Goal: Task Accomplishment & Management: Manage account settings

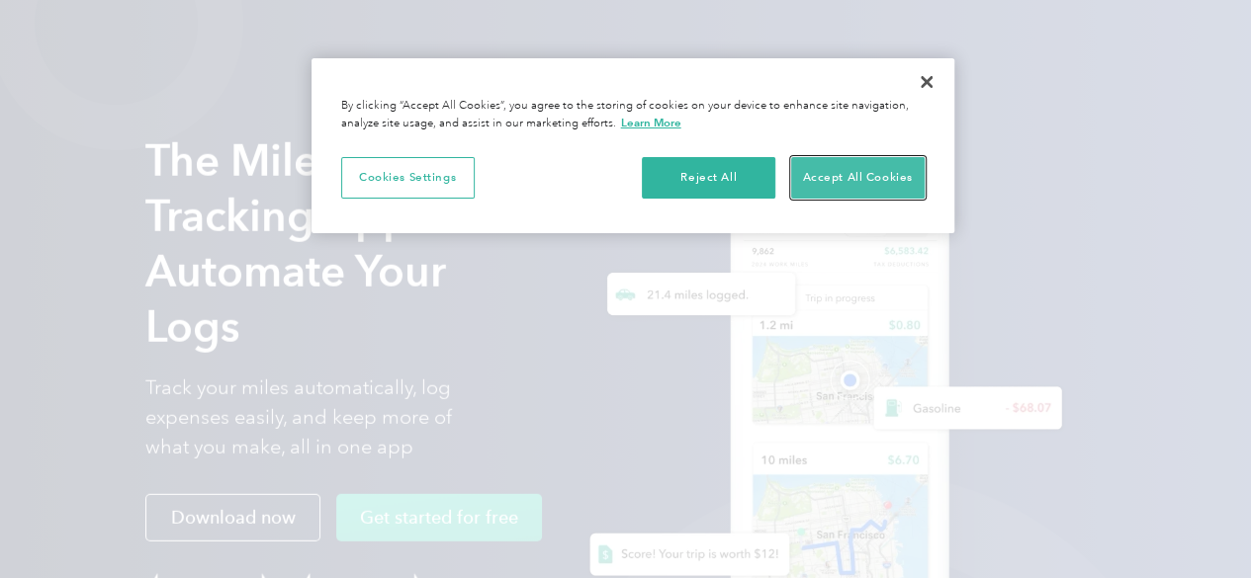
click at [810, 193] on button "Accept All Cookies" at bounding box center [857, 178] width 133 height 42
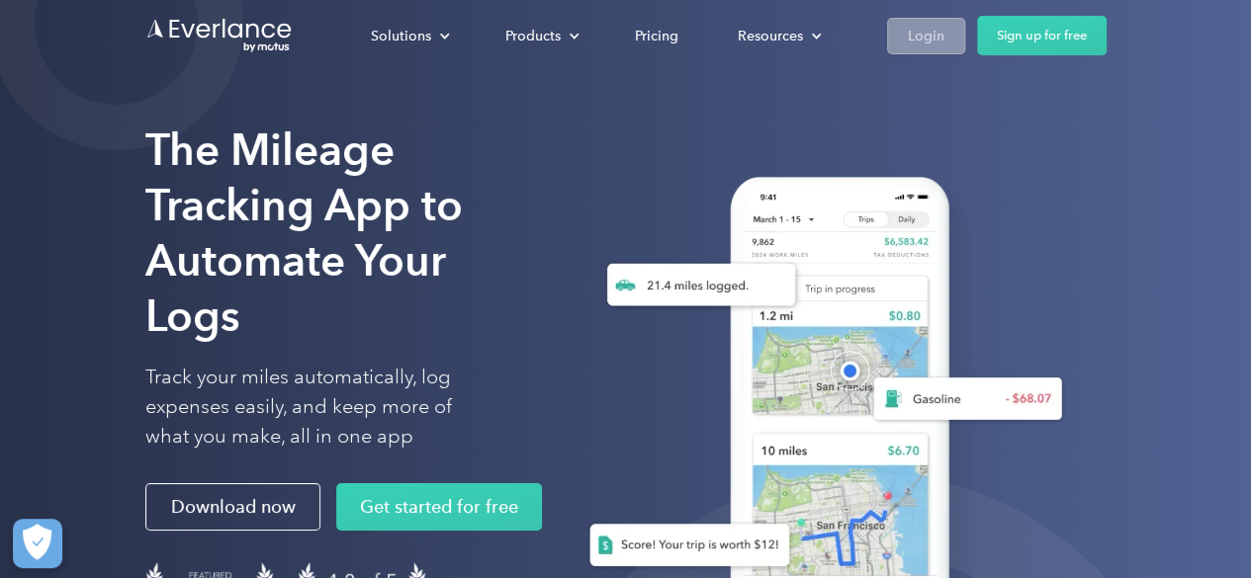
click at [947, 37] on link "Login" at bounding box center [926, 36] width 78 height 37
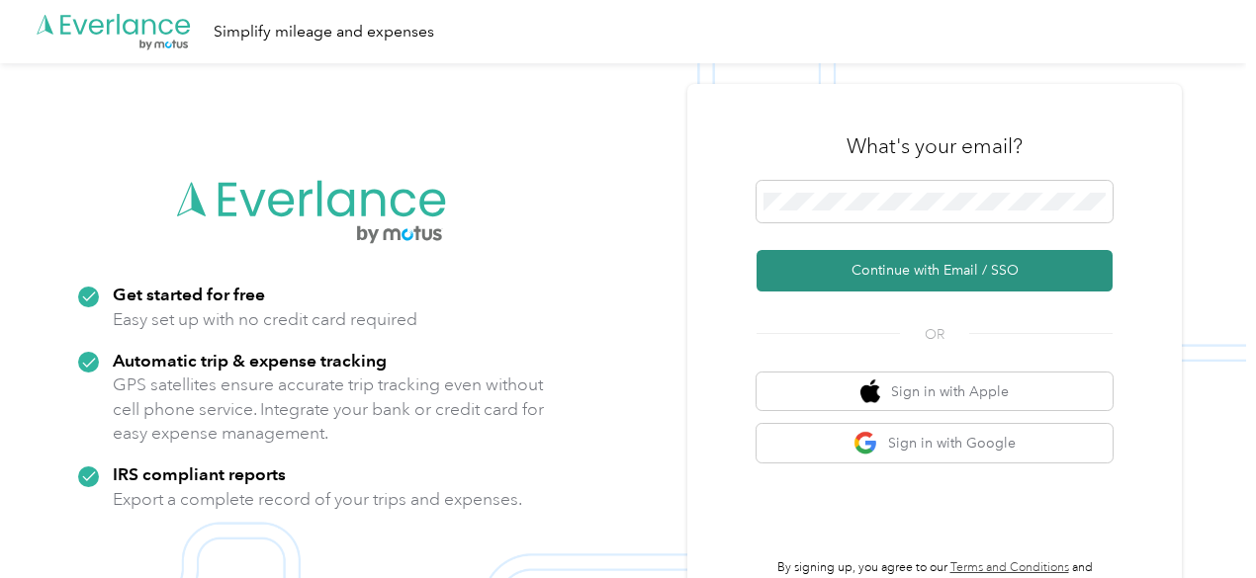
click at [911, 281] on button "Continue with Email / SSO" at bounding box center [934, 271] width 356 height 42
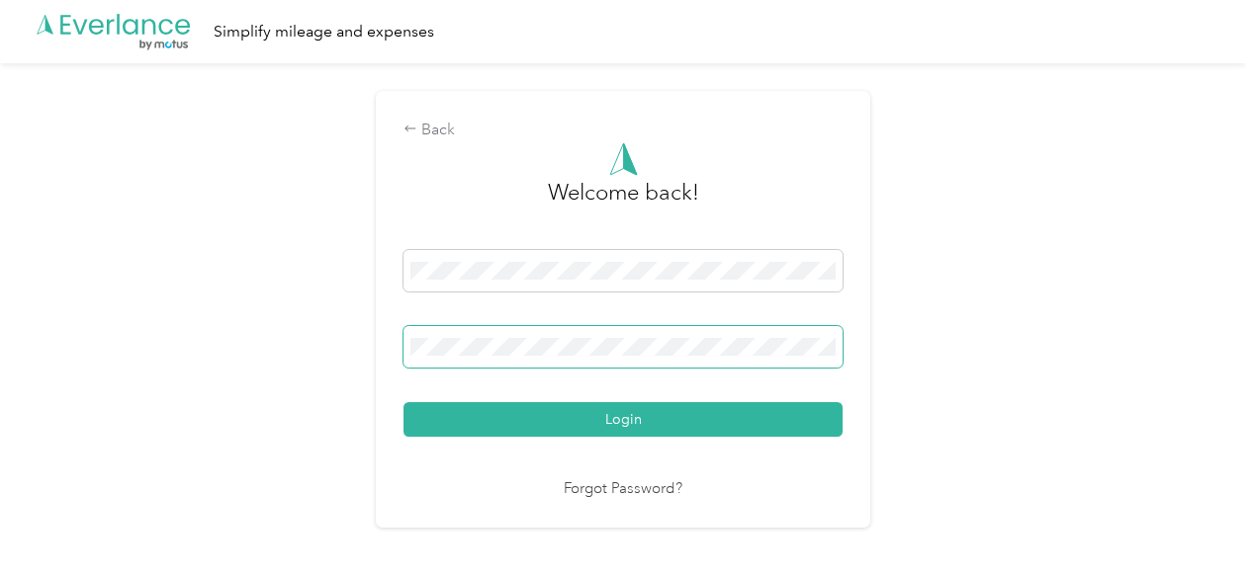
click at [403, 402] on button "Login" at bounding box center [622, 419] width 439 height 35
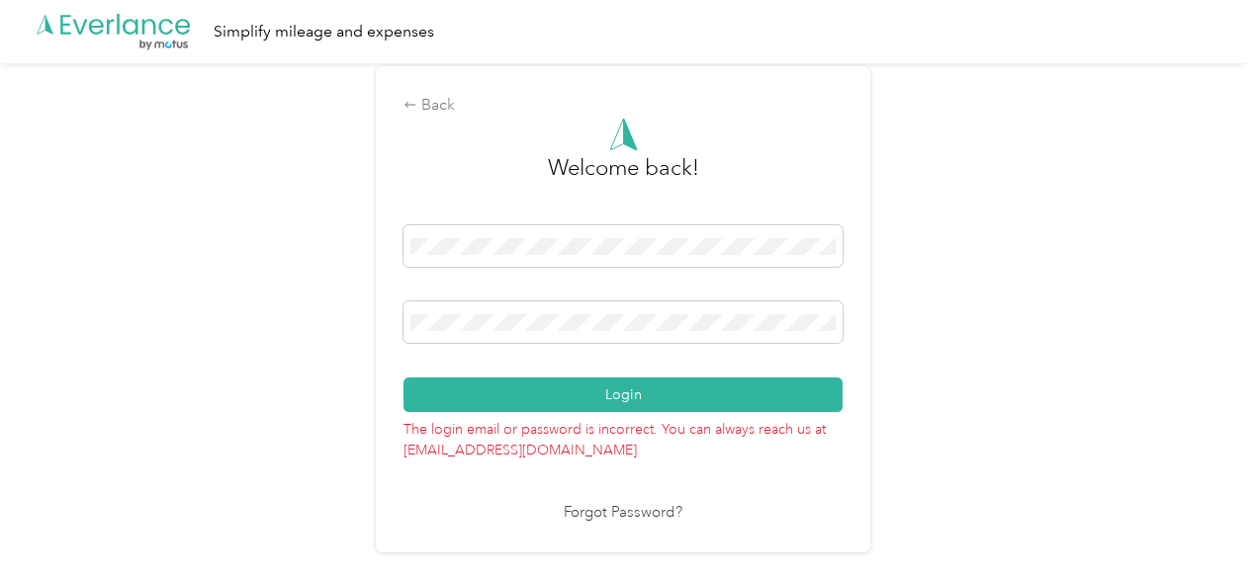
click at [370, 321] on div "Back Welcome back! Login The login email or password is incorrect. You can alwa…" at bounding box center [623, 317] width 1246 height 509
click at [403, 378] on button "Login" at bounding box center [622, 395] width 439 height 35
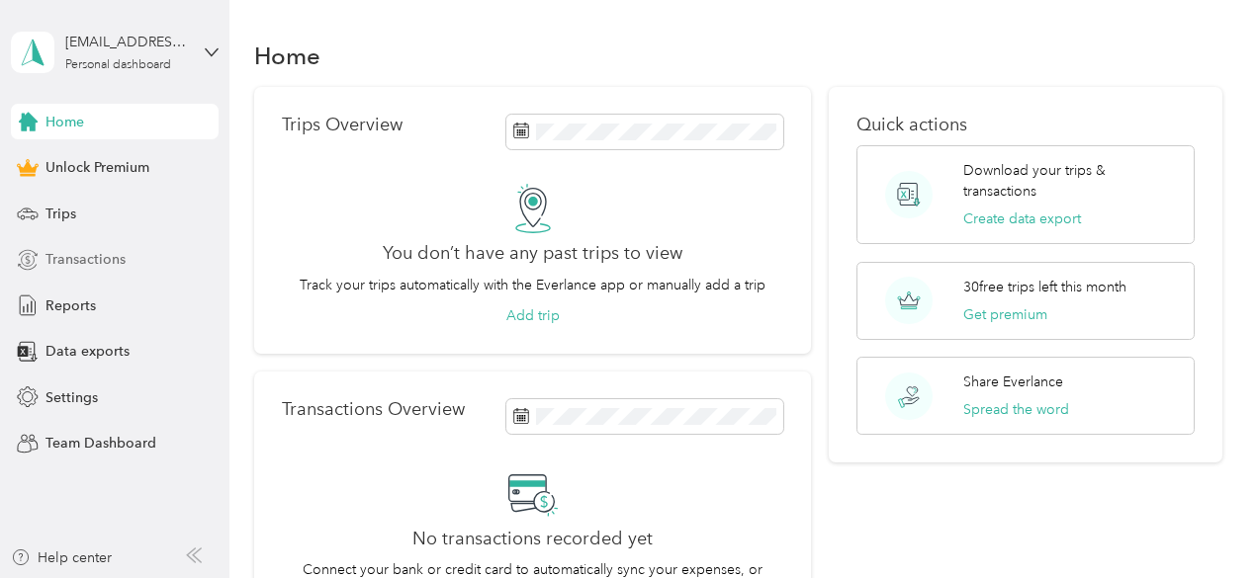
click at [71, 253] on span "Transactions" at bounding box center [85, 259] width 80 height 21
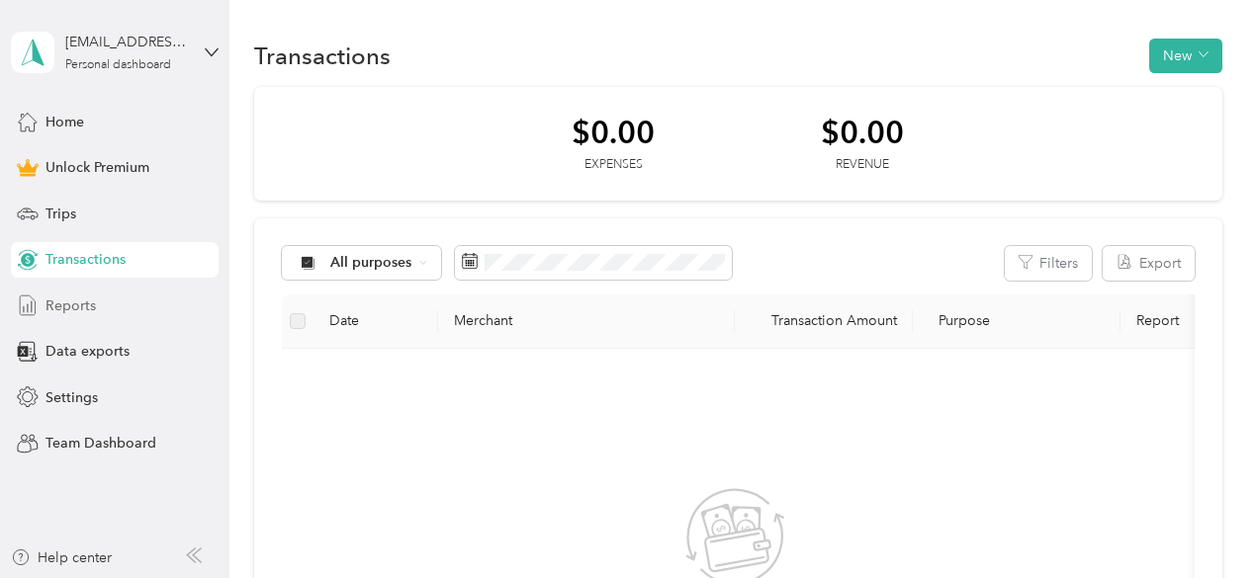
click at [99, 304] on div "Reports" at bounding box center [115, 306] width 208 height 36
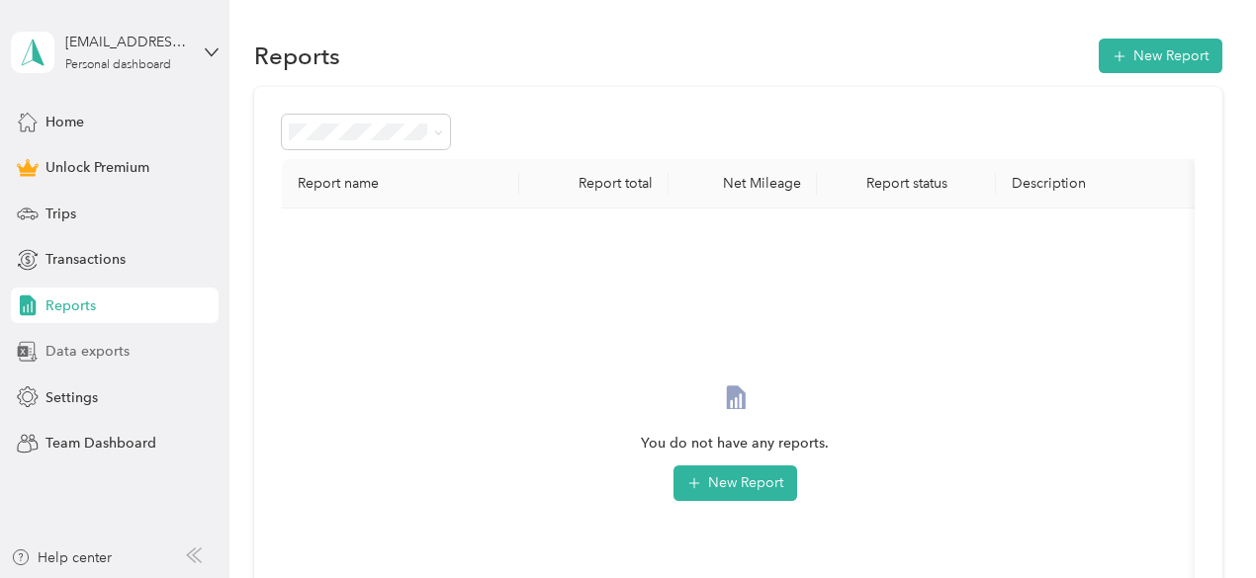
click at [83, 343] on span "Data exports" at bounding box center [87, 351] width 84 height 21
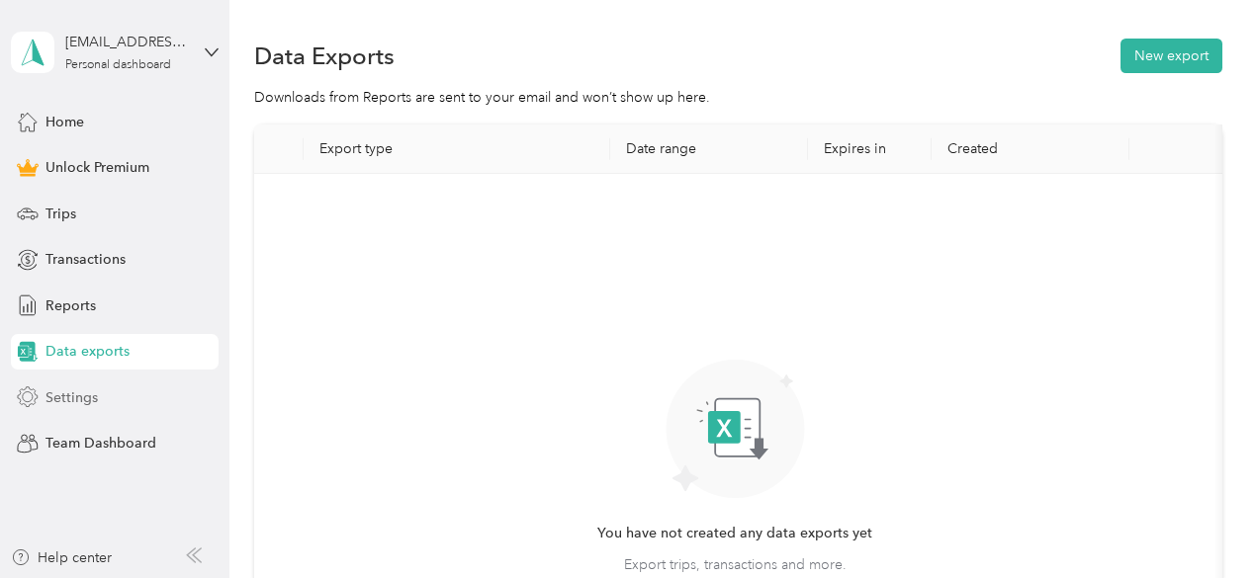
click at [99, 401] on div "Settings" at bounding box center [115, 398] width 208 height 36
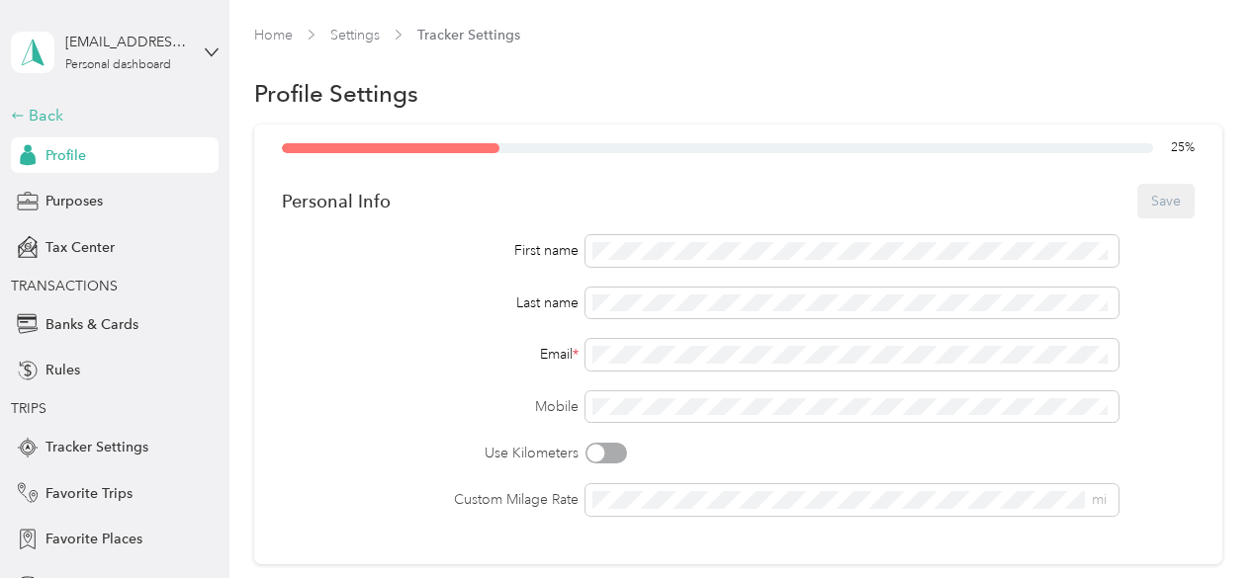
click at [65, 112] on div "Back" at bounding box center [110, 116] width 198 height 24
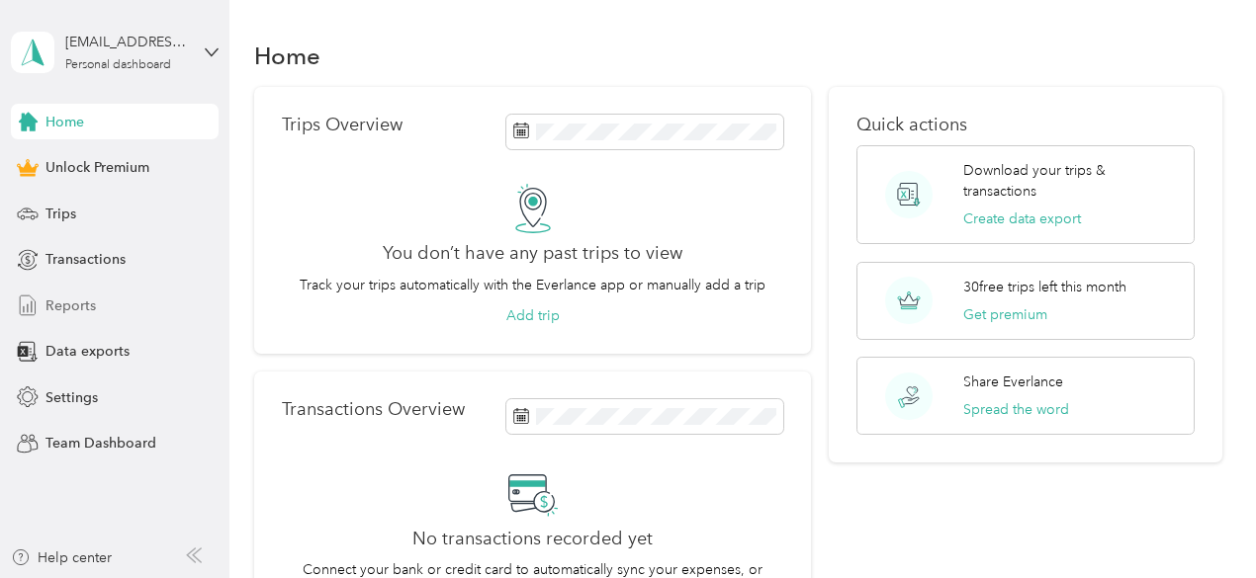
click at [118, 300] on div "Reports" at bounding box center [115, 306] width 208 height 36
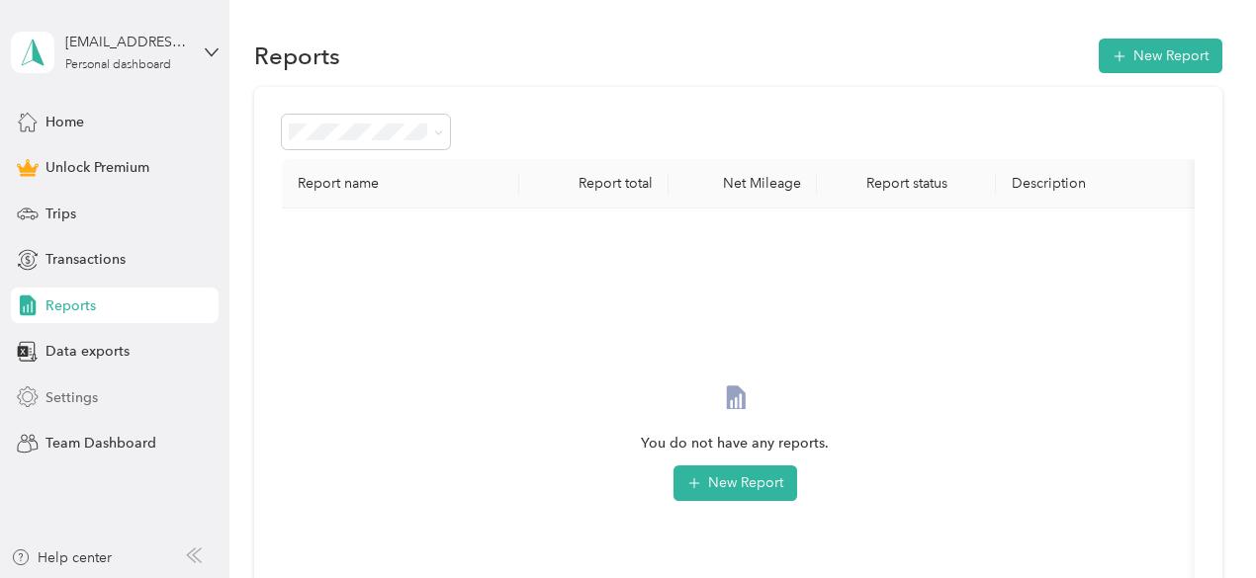
click at [65, 397] on span "Settings" at bounding box center [71, 398] width 52 height 21
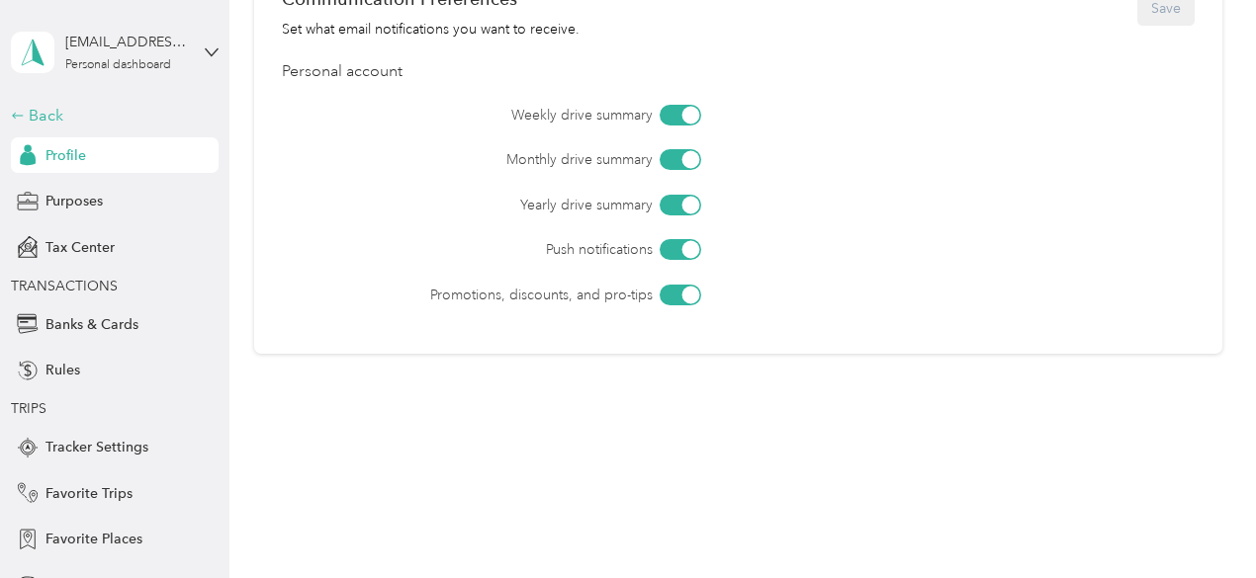
click at [90, 112] on div "Back" at bounding box center [110, 116] width 198 height 24
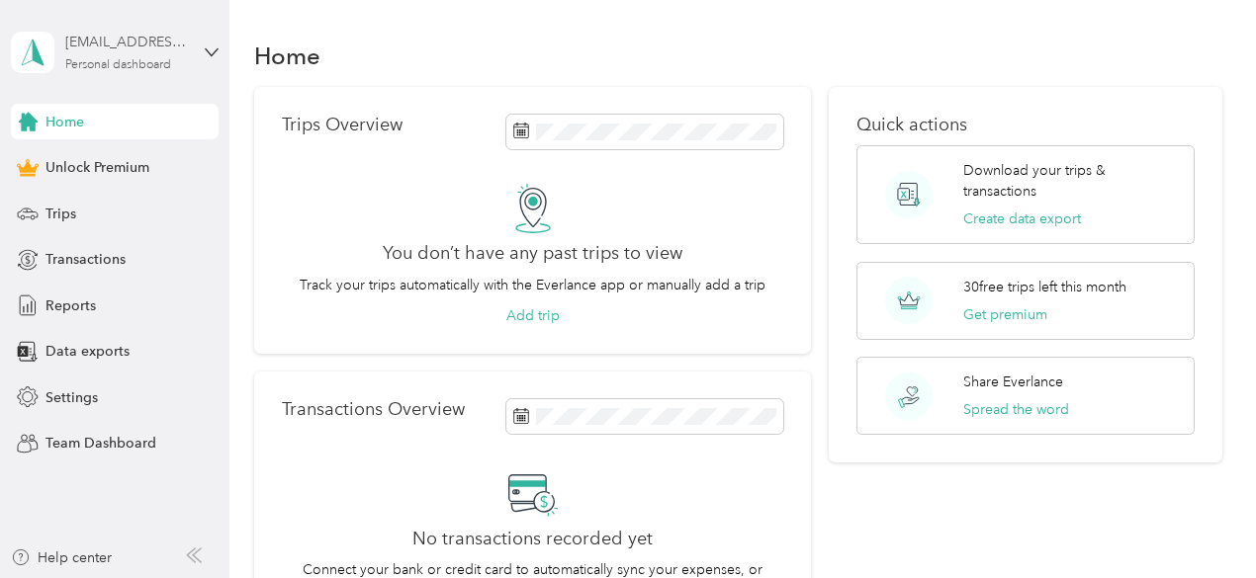
click at [160, 48] on div "[EMAIL_ADDRESS][DOMAIN_NAME]" at bounding box center [127, 42] width 124 height 21
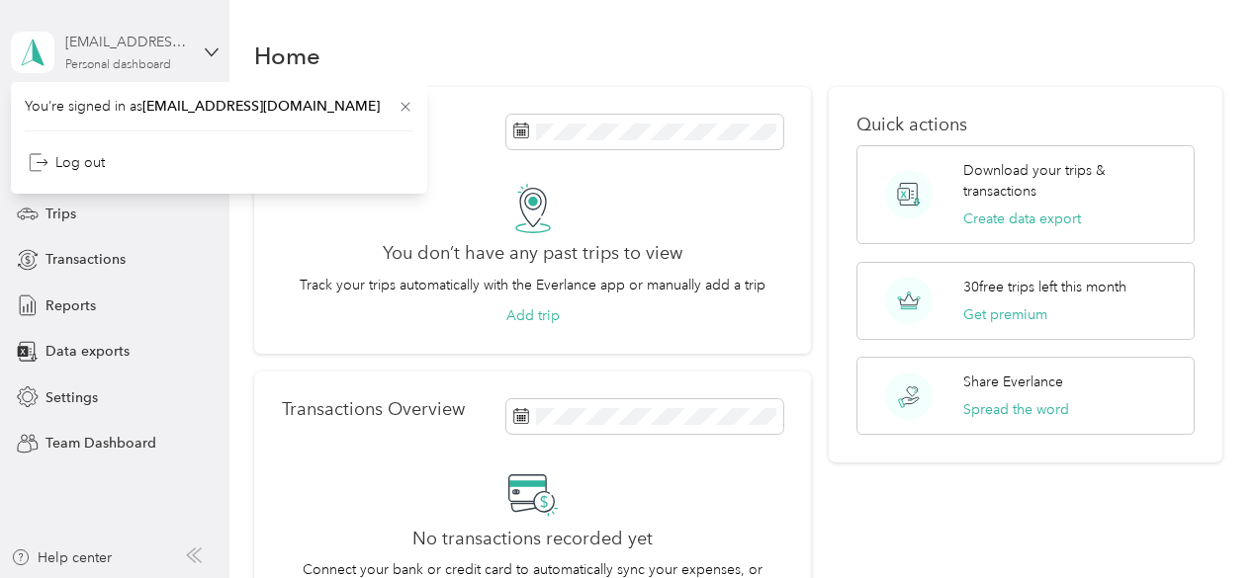
click at [160, 48] on div "[EMAIL_ADDRESS][DOMAIN_NAME]" at bounding box center [127, 42] width 124 height 21
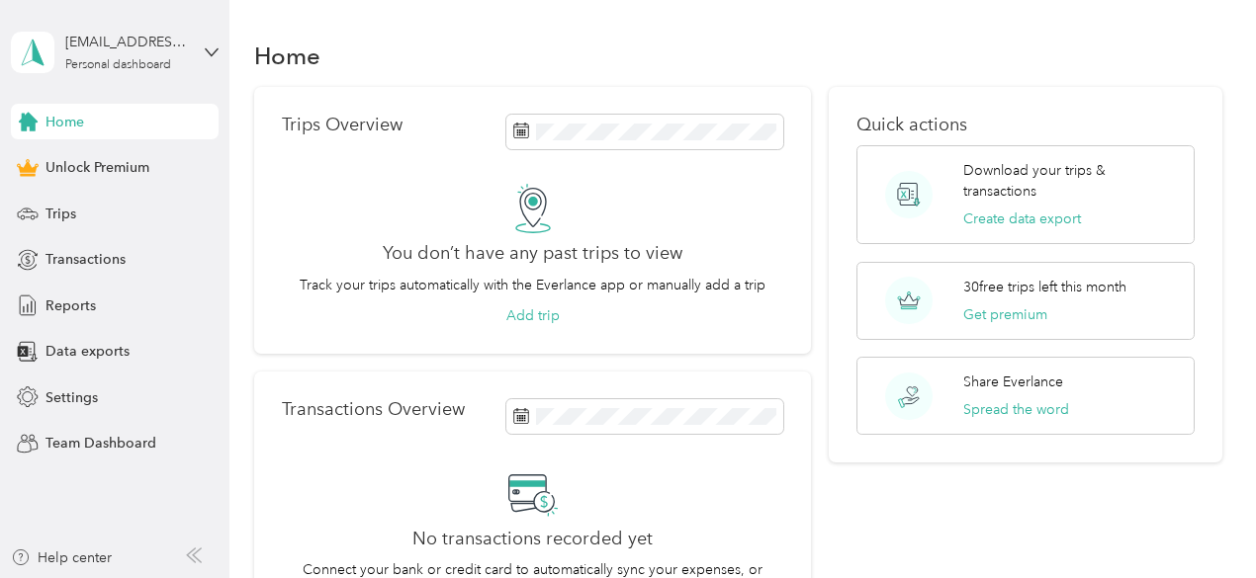
click at [89, 126] on div "Home" at bounding box center [115, 122] width 208 height 36
click at [40, 404] on div "Settings" at bounding box center [115, 398] width 208 height 36
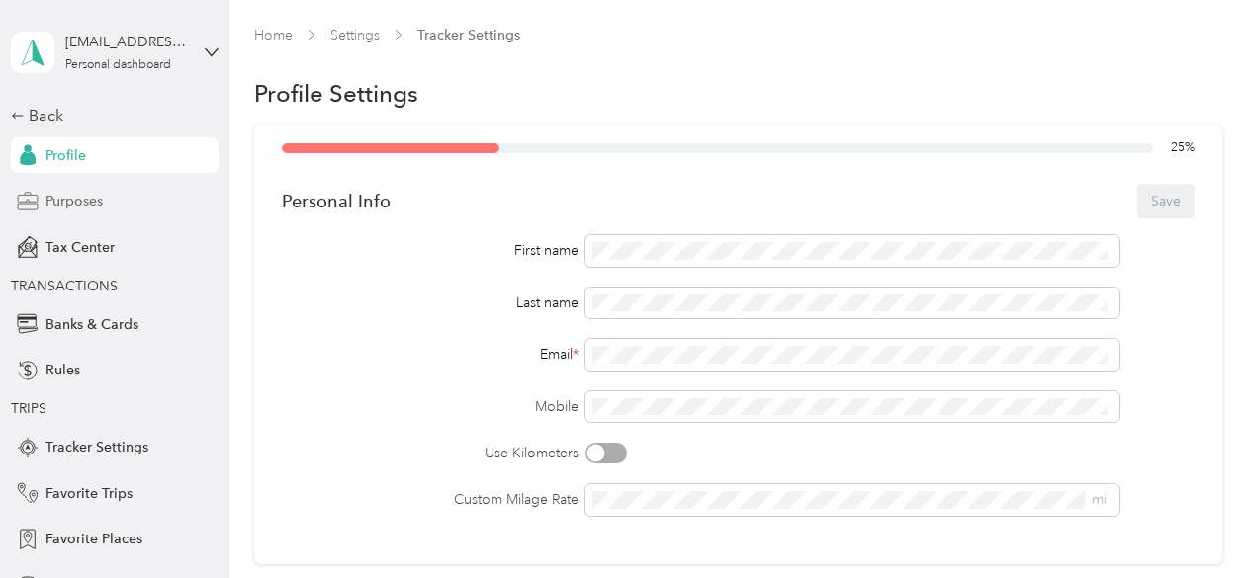
click at [114, 199] on div "Purposes" at bounding box center [115, 202] width 208 height 36
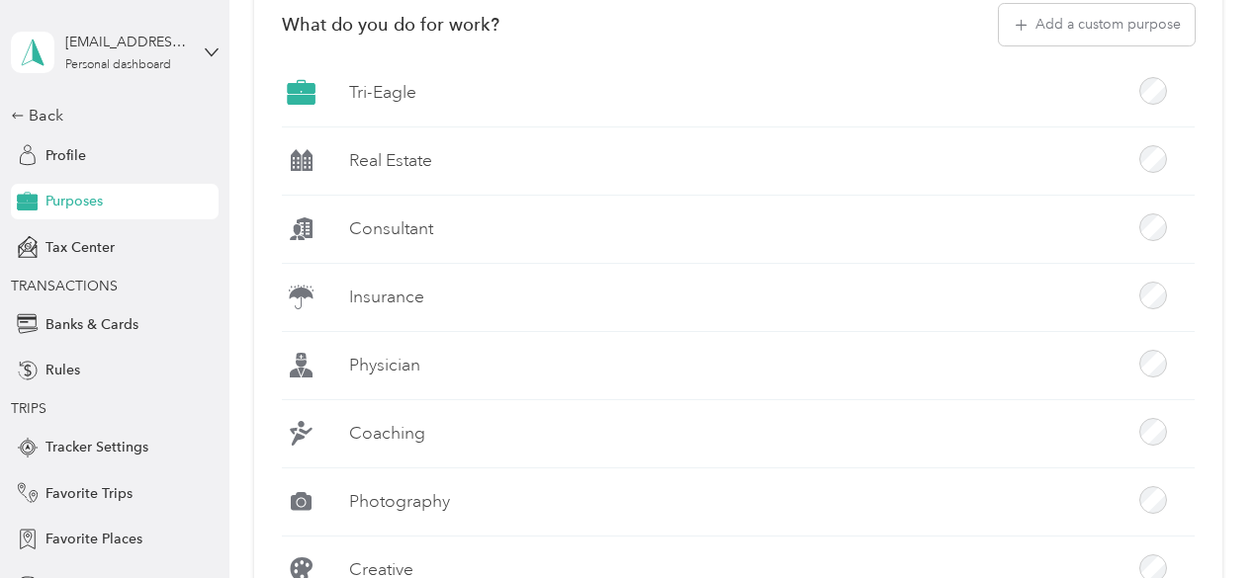
scroll to position [395, 0]
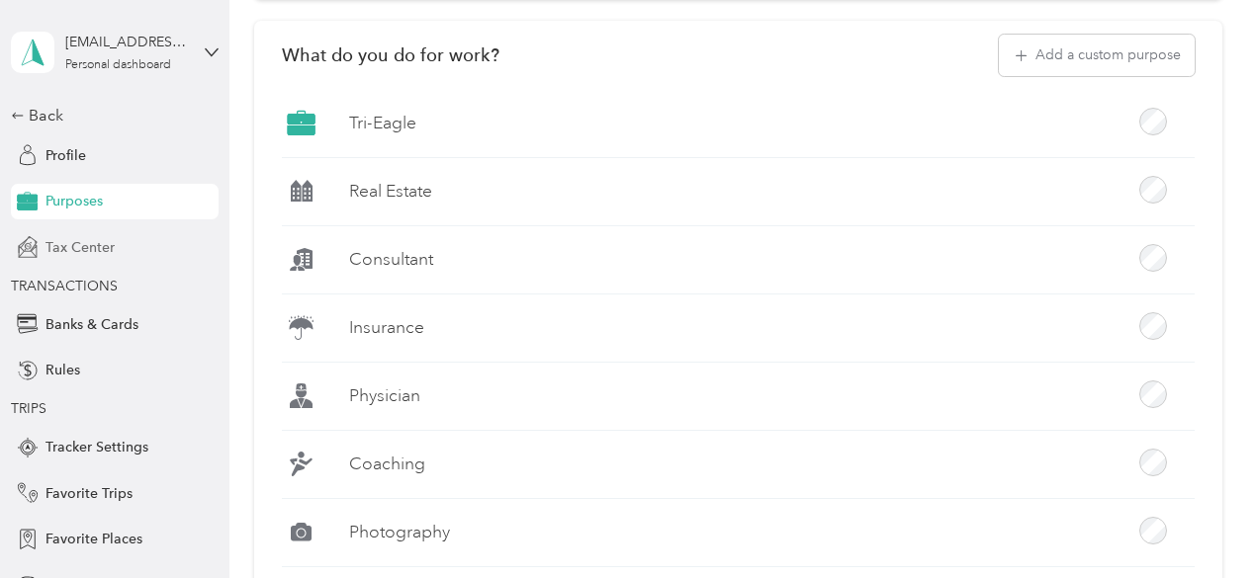
click at [95, 235] on div "Tax Center" at bounding box center [115, 247] width 208 height 36
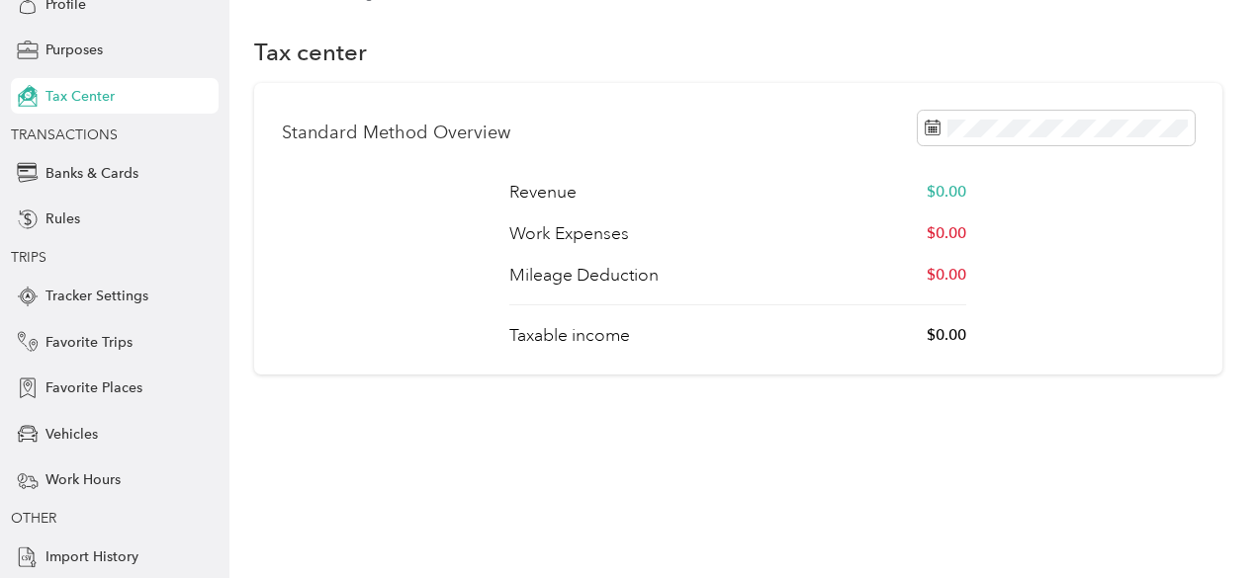
scroll to position [196, 0]
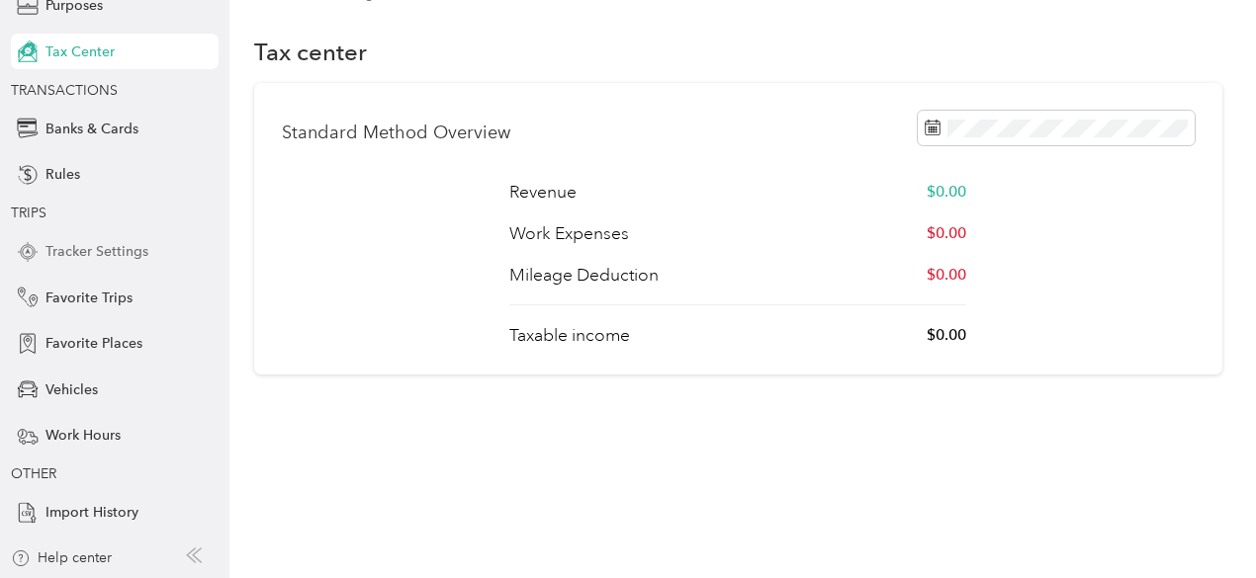
click at [137, 241] on span "Tracker Settings" at bounding box center [96, 251] width 103 height 21
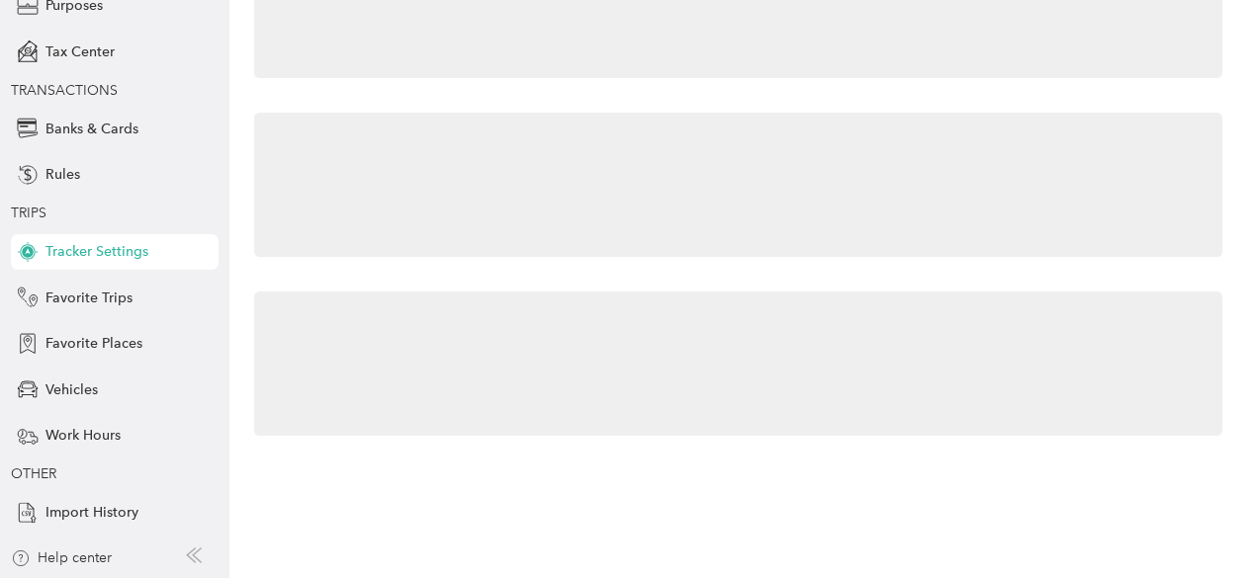
scroll to position [83, 0]
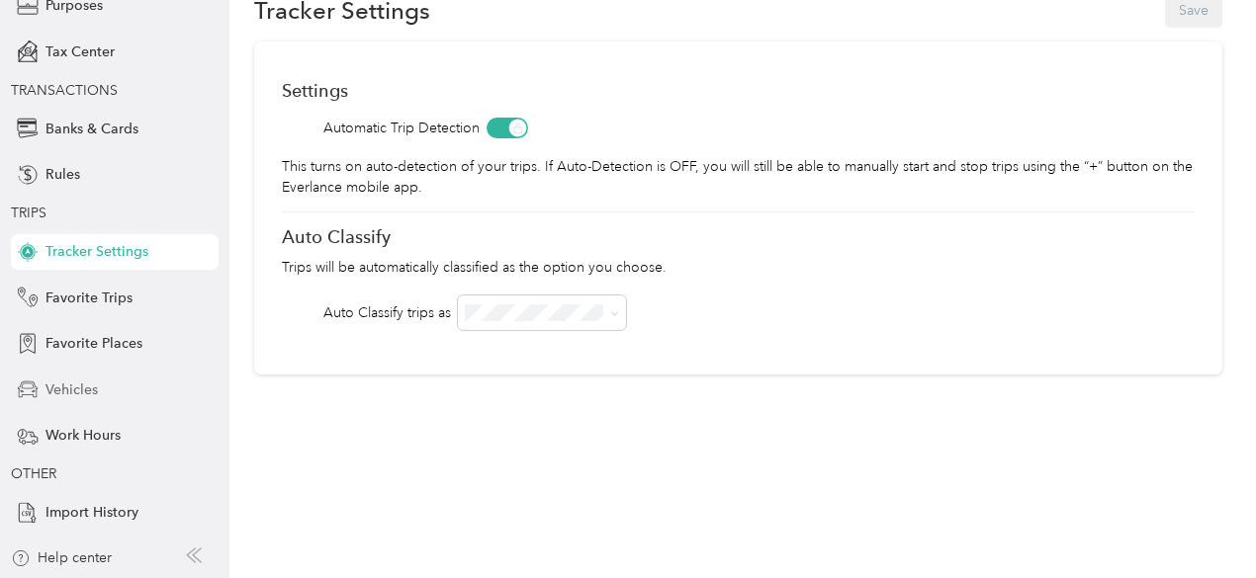
click at [91, 395] on div "Vehicles" at bounding box center [115, 390] width 208 height 36
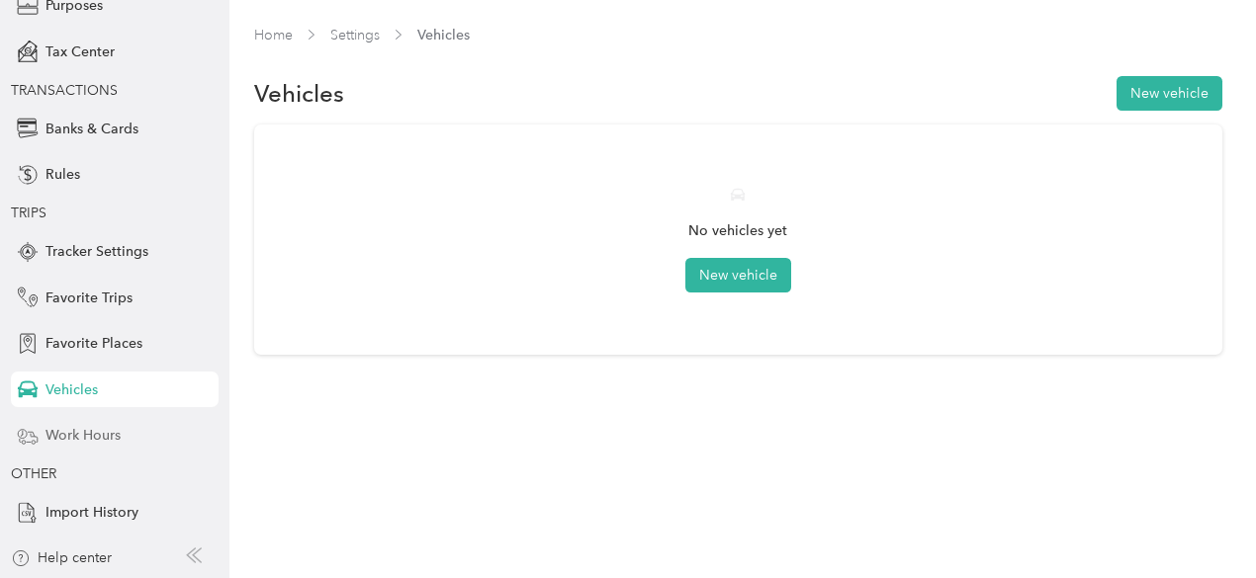
click at [98, 437] on span "Work Hours" at bounding box center [82, 435] width 75 height 21
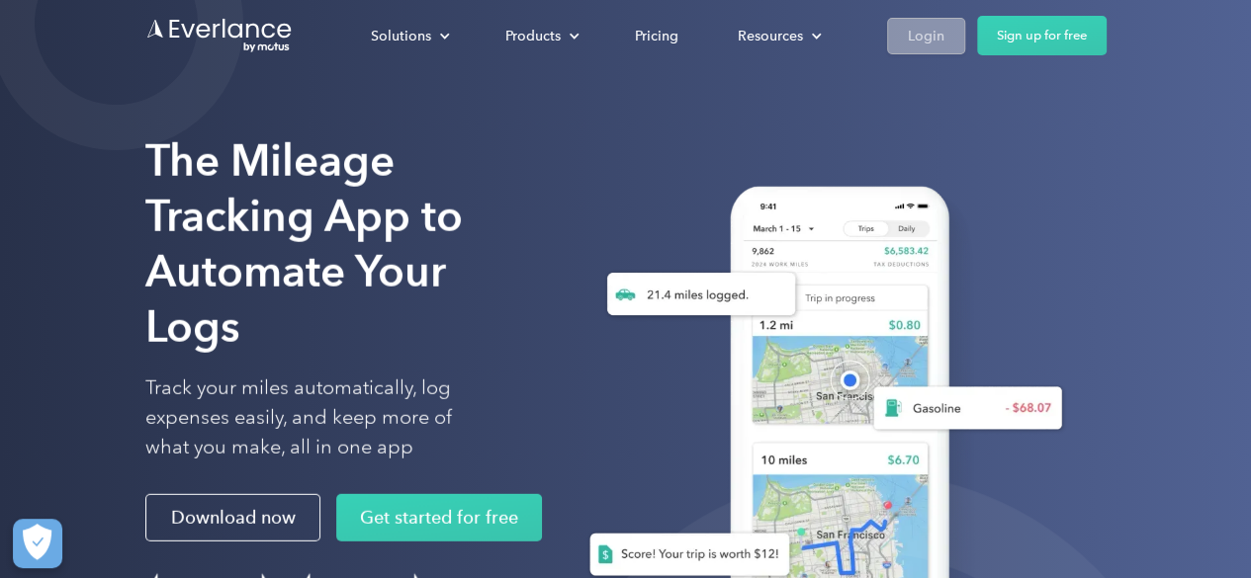
click at [927, 47] on div "Login" at bounding box center [926, 36] width 37 height 25
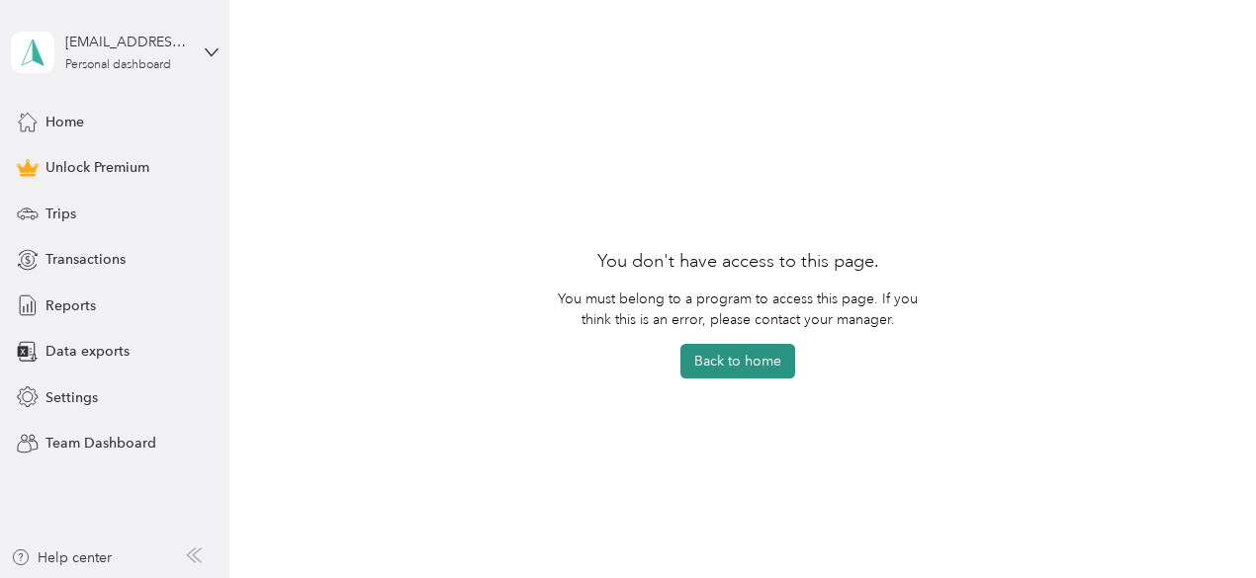
click at [722, 362] on button "Back to home" at bounding box center [737, 361] width 115 height 35
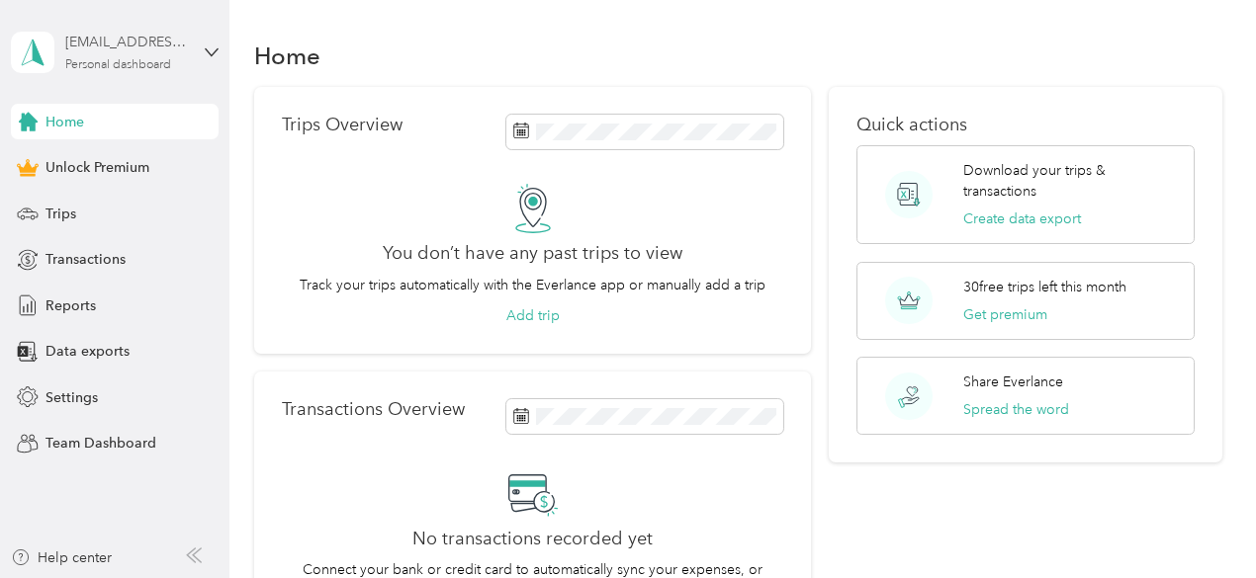
click at [166, 35] on div "[EMAIL_ADDRESS][DOMAIN_NAME]" at bounding box center [127, 42] width 124 height 21
click at [394, 67] on div "Home" at bounding box center [738, 56] width 968 height 42
click at [115, 399] on div "Settings" at bounding box center [115, 398] width 208 height 36
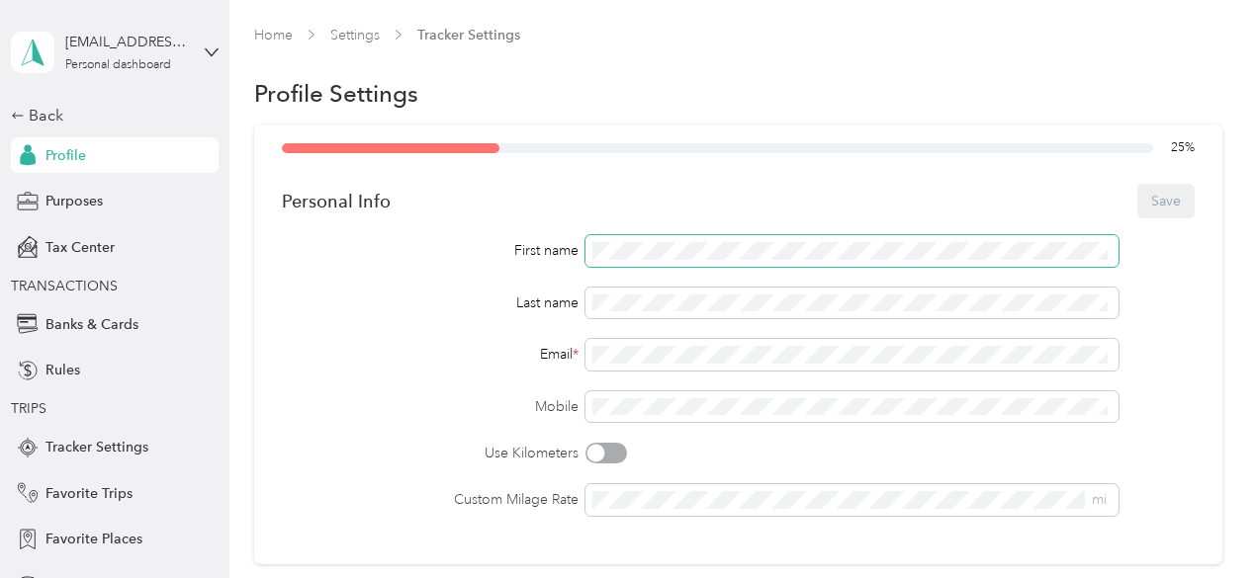
click at [681, 238] on span at bounding box center [851, 251] width 532 height 32
click at [168, 42] on div "[EMAIL_ADDRESS][DOMAIN_NAME]" at bounding box center [127, 42] width 124 height 21
click at [73, 164] on div "Log out" at bounding box center [212, 162] width 389 height 35
